Goal: Find specific page/section: Find specific page/section

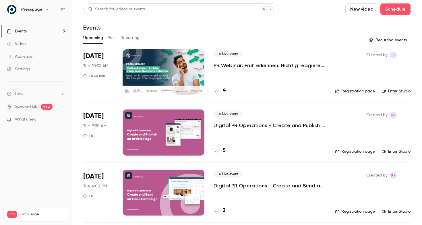
click at [224, 91] on h4 "4" at bounding box center [224, 90] width 3 height 8
click at [392, 90] on link "Enter Studio" at bounding box center [396, 91] width 29 height 6
click at [393, 90] on link "Enter Studio" at bounding box center [396, 91] width 29 height 6
